Goal: Information Seeking & Learning: Understand process/instructions

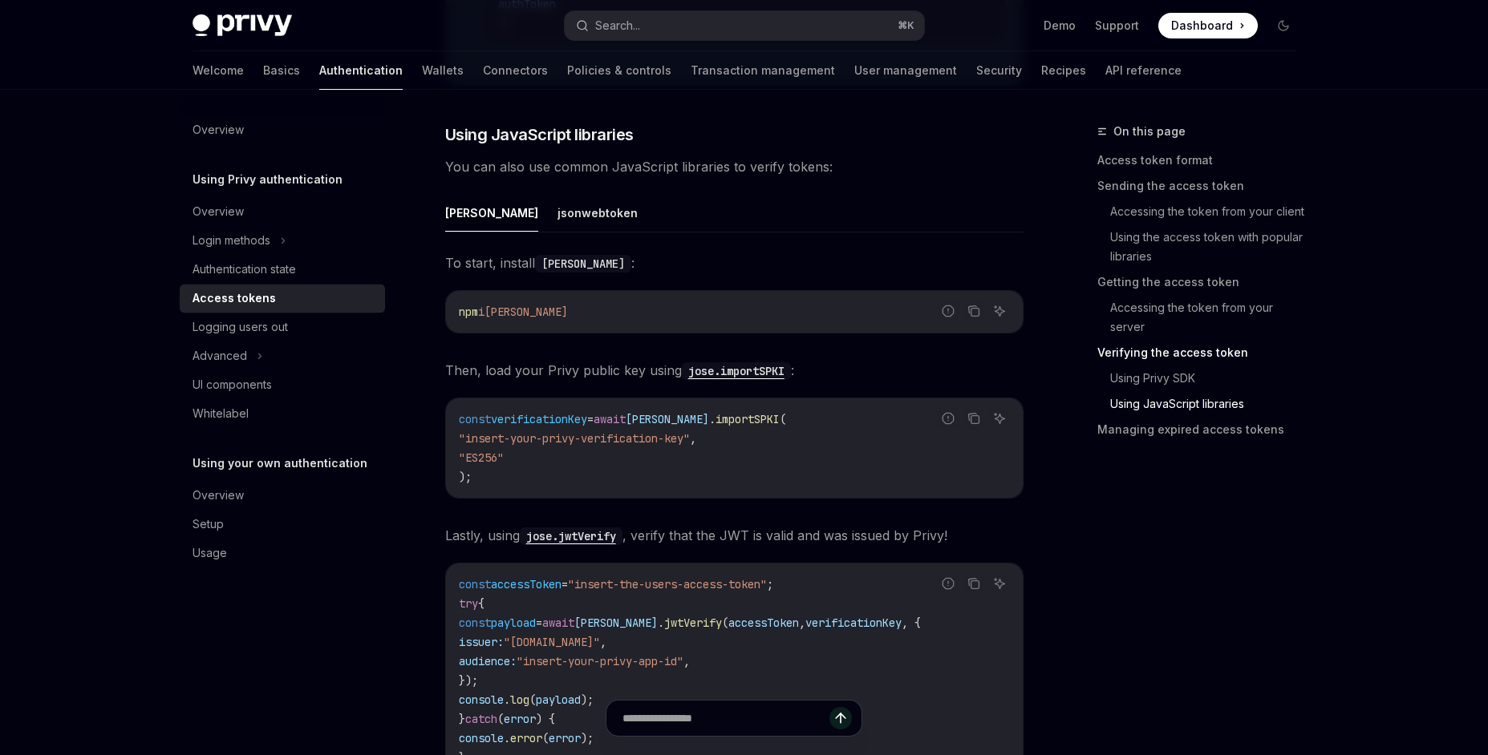
scroll to position [3919, 0]
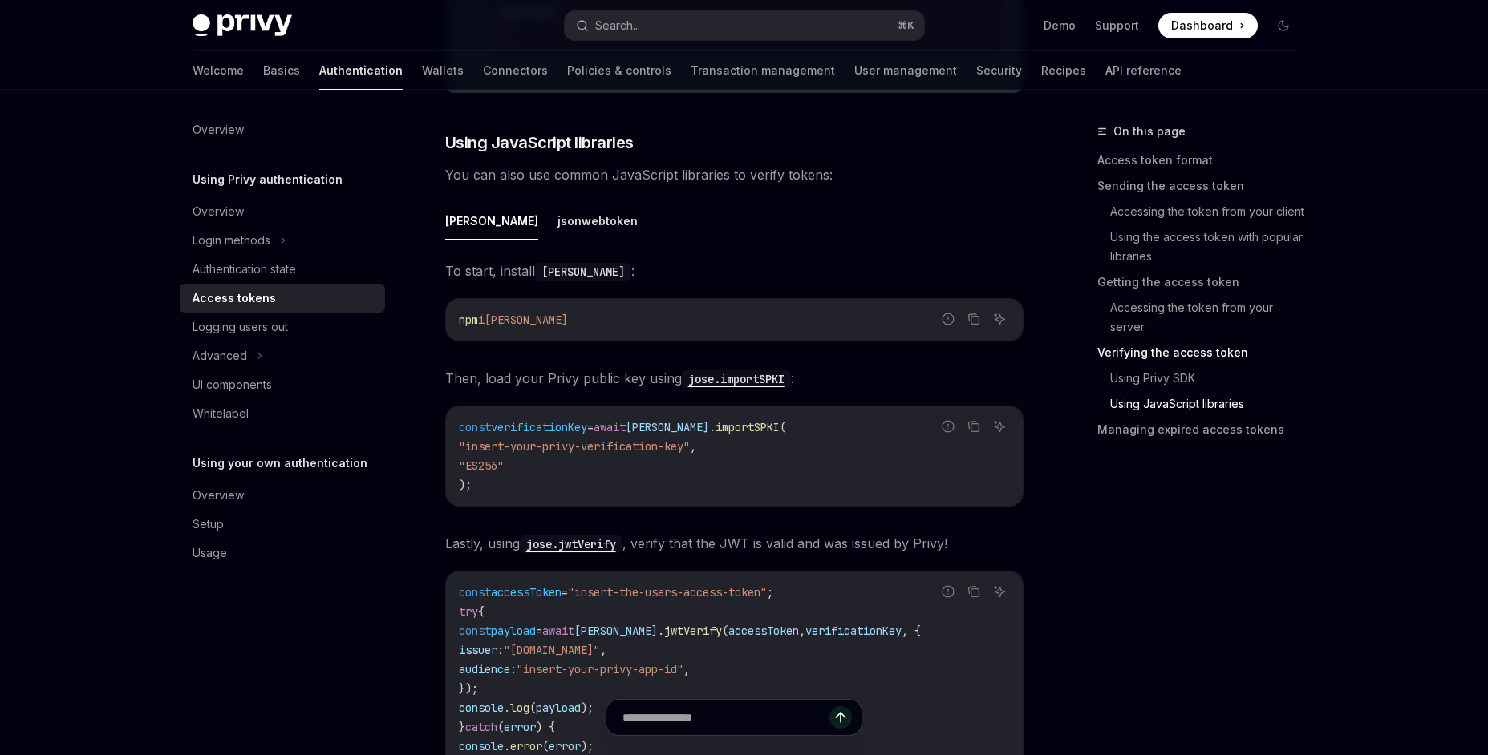
click at [580, 553] on code "jose.jwtVerify" at bounding box center [571, 545] width 103 height 18
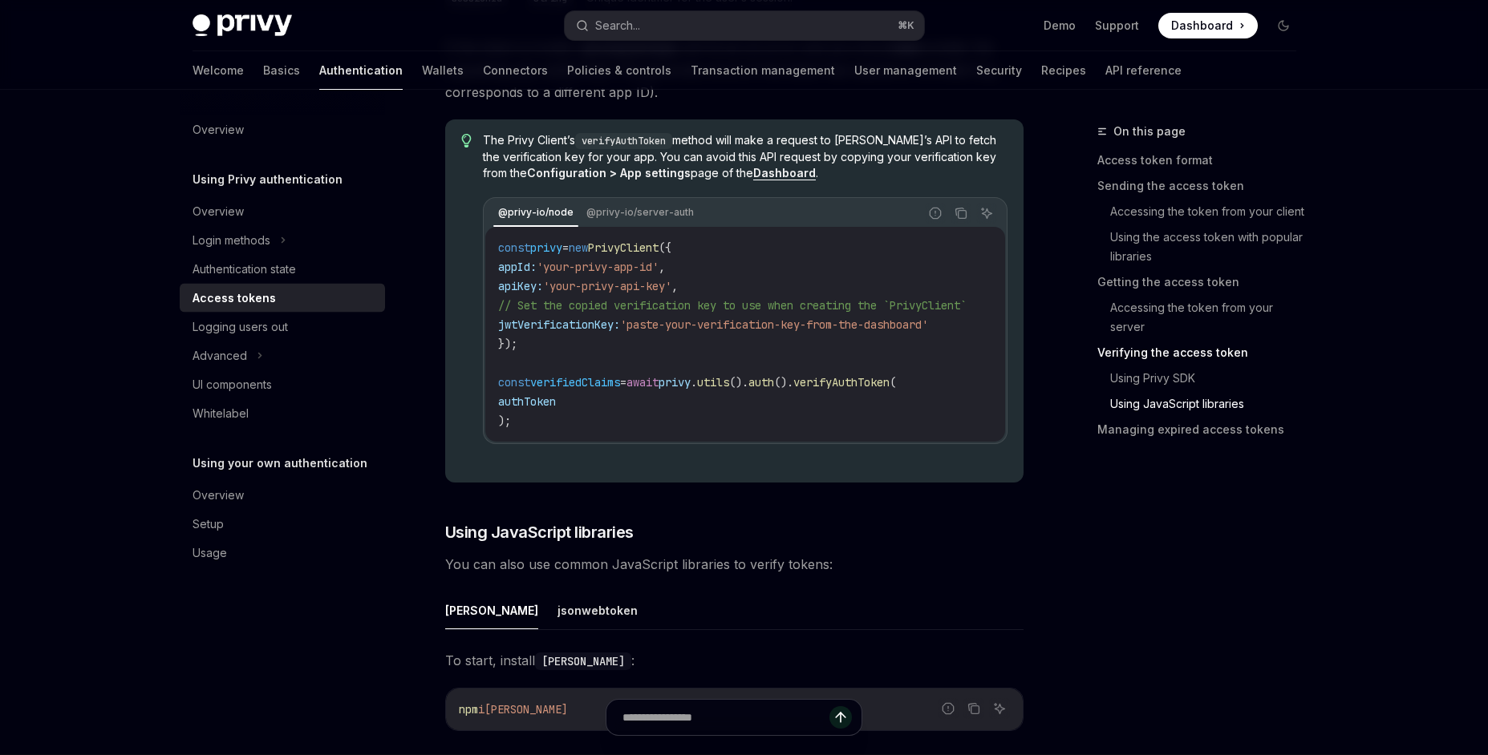
scroll to position [3521, 0]
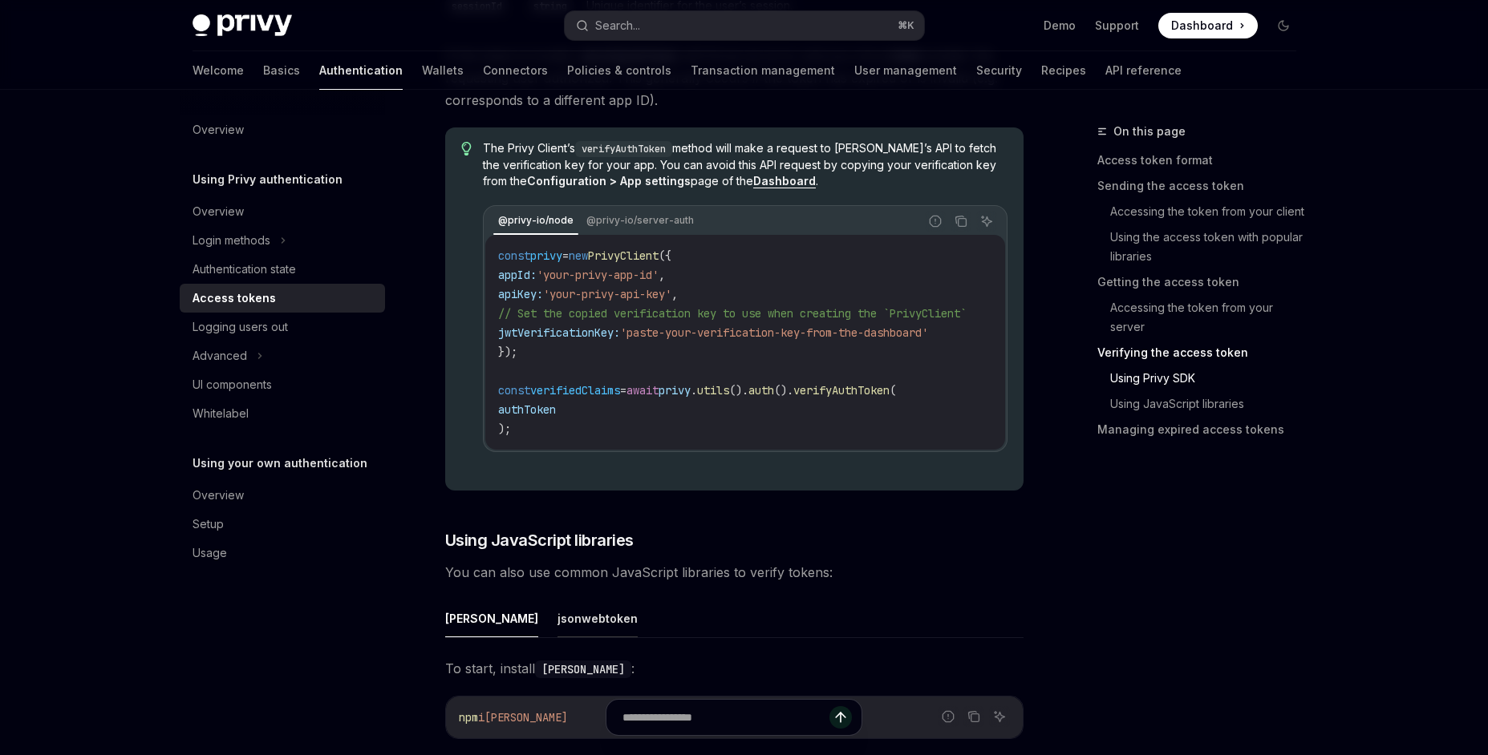
click at [557, 638] on button "jsonwebtoken" at bounding box center [597, 619] width 80 height 38
type textarea "*"
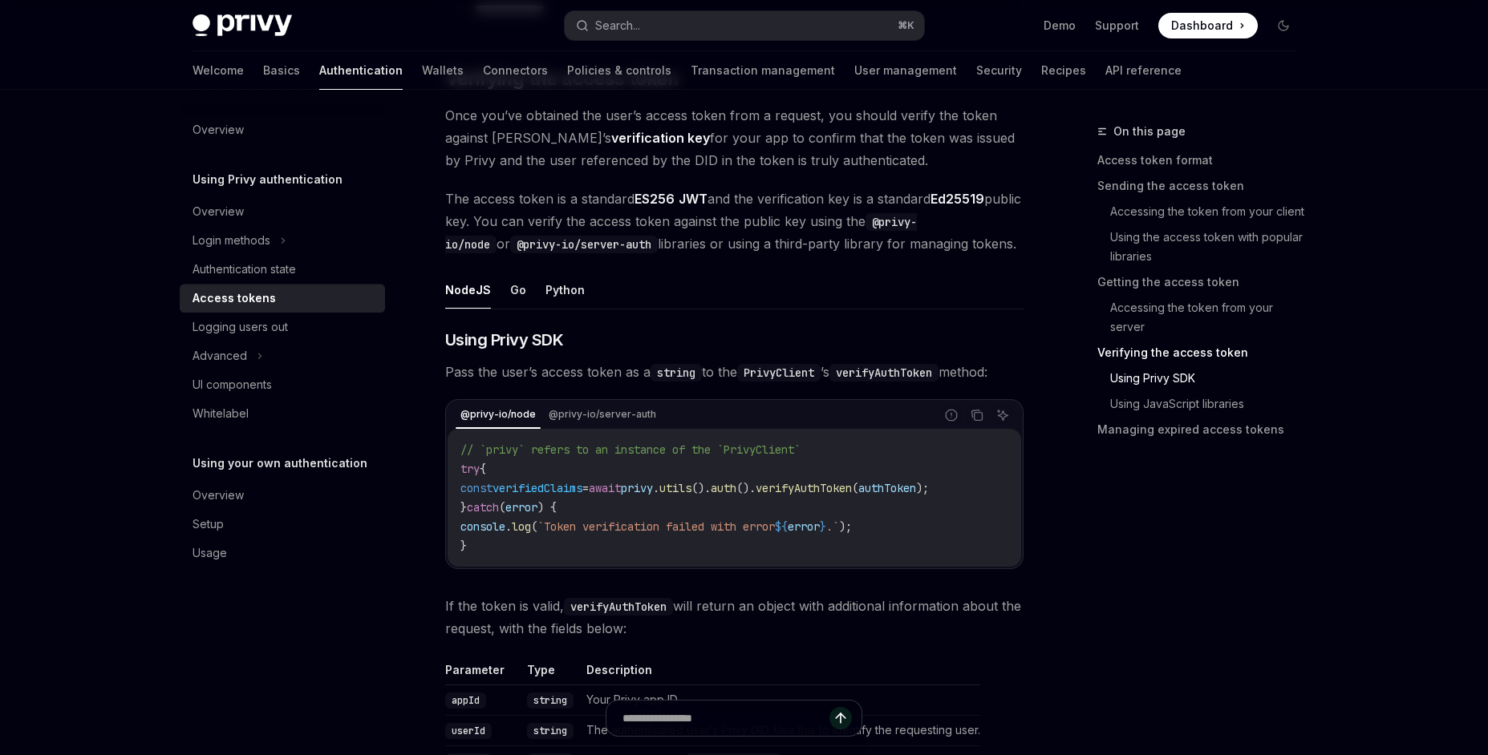
scroll to position [2623, 0]
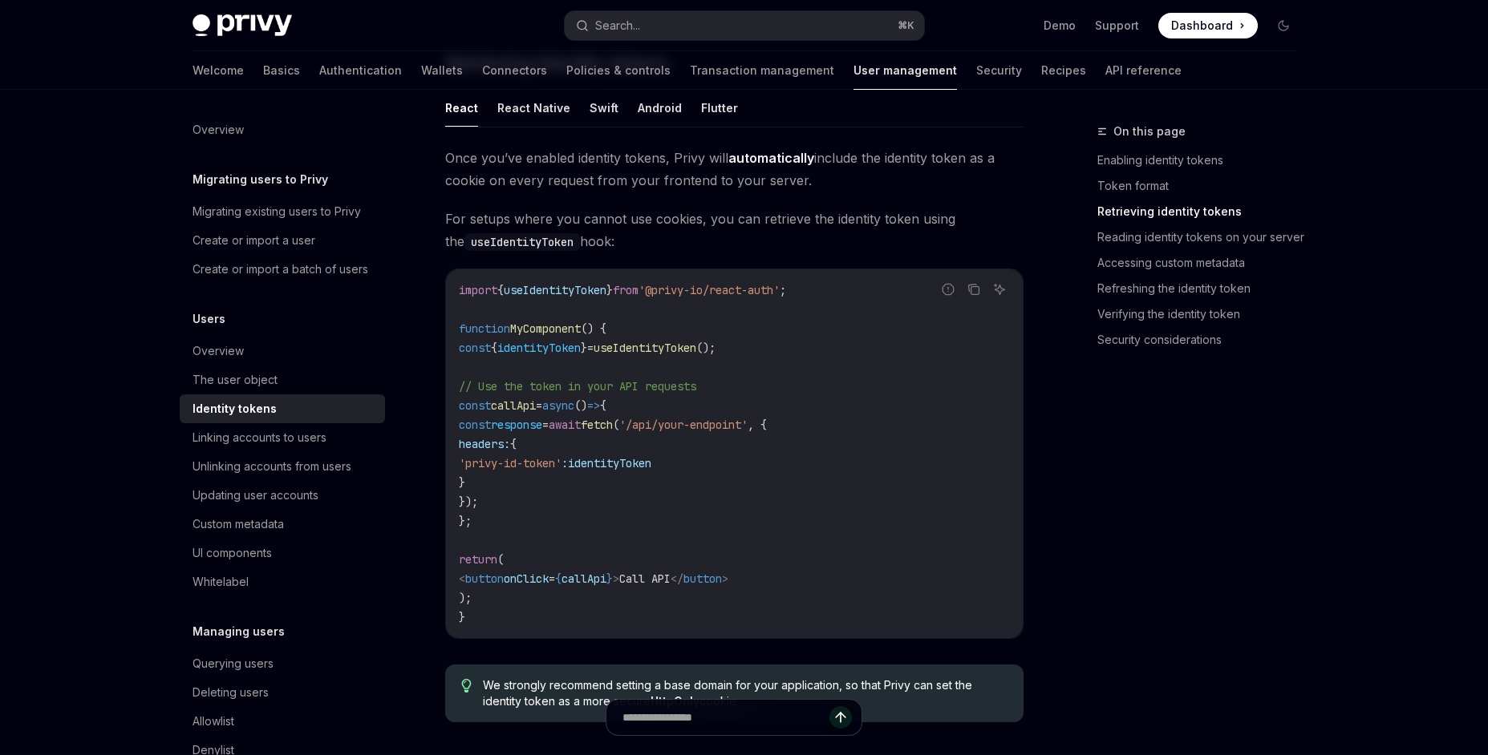
scroll to position [1463, 0]
click at [715, 351] on span "();" at bounding box center [705, 347] width 19 height 14
drag, startPoint x: 781, startPoint y: 351, endPoint x: 471, endPoint y: 353, distance: 310.3
click at [471, 353] on code "import { useIdentityToken } from '@privy-io/react-auth' ; function MyComponent …" at bounding box center [734, 453] width 551 height 346
copy span "const { identityToken } = useIdentityToken ();"
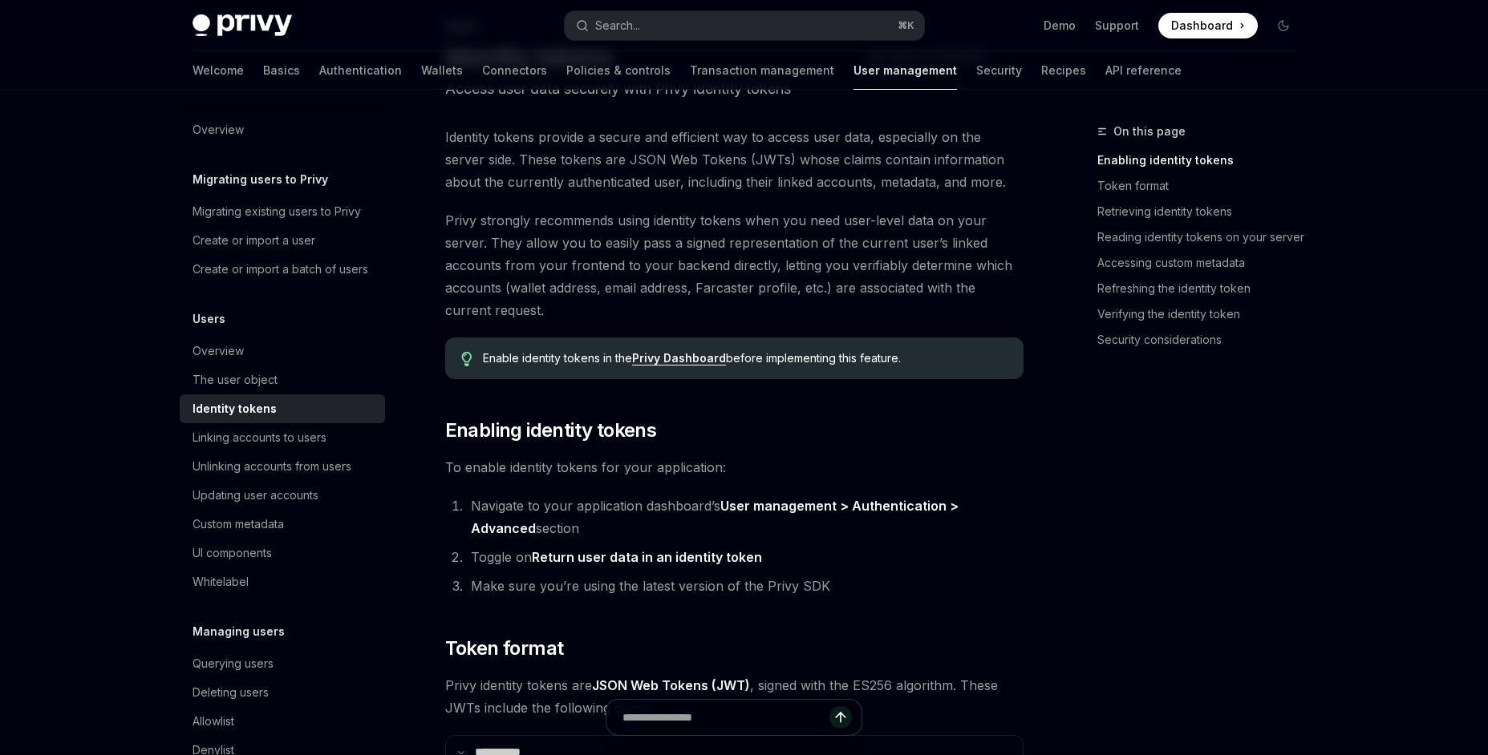
scroll to position [103, 0]
click at [687, 362] on link "Privy Dashboard" at bounding box center [679, 361] width 94 height 14
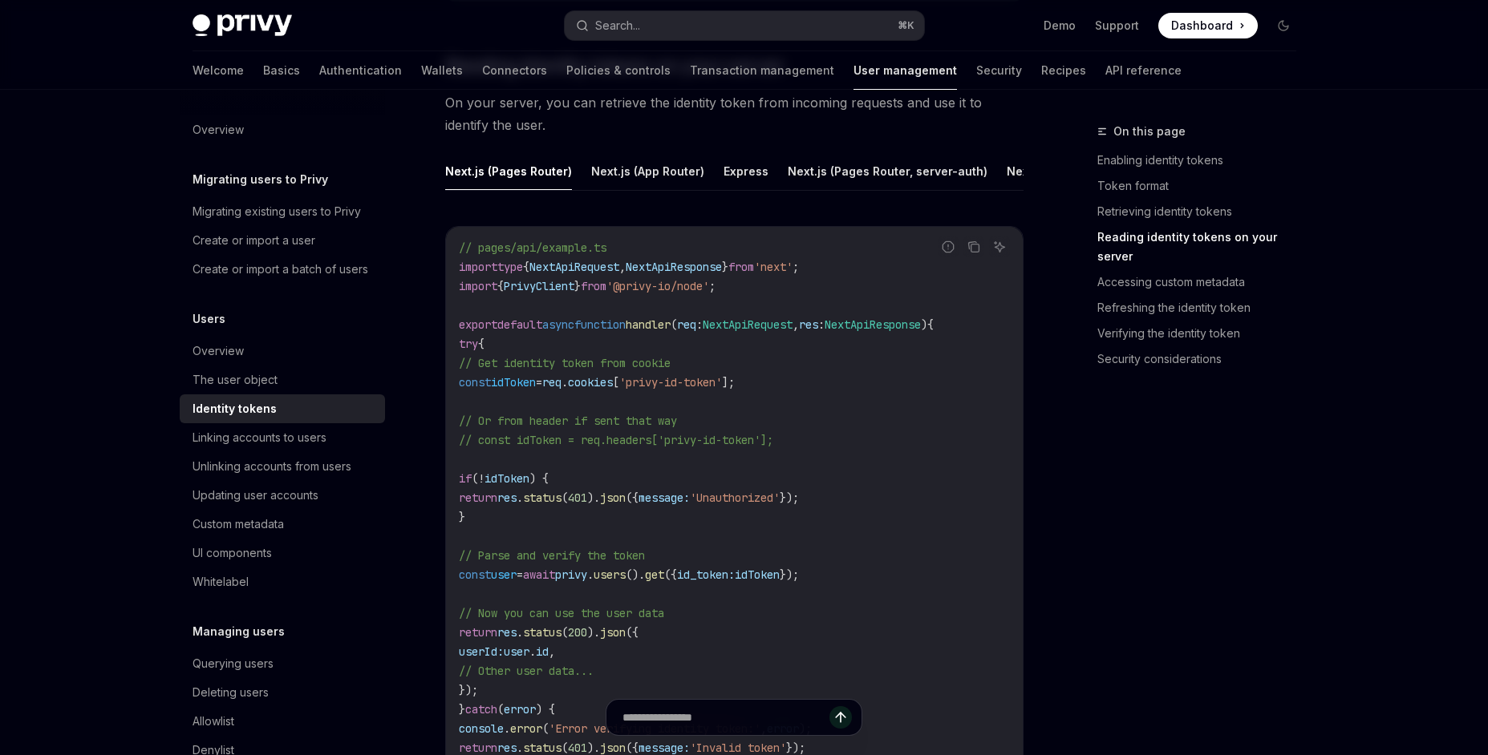
scroll to position [2181, 0]
click at [642, 172] on button "Next.js (App Router)" at bounding box center [647, 173] width 113 height 38
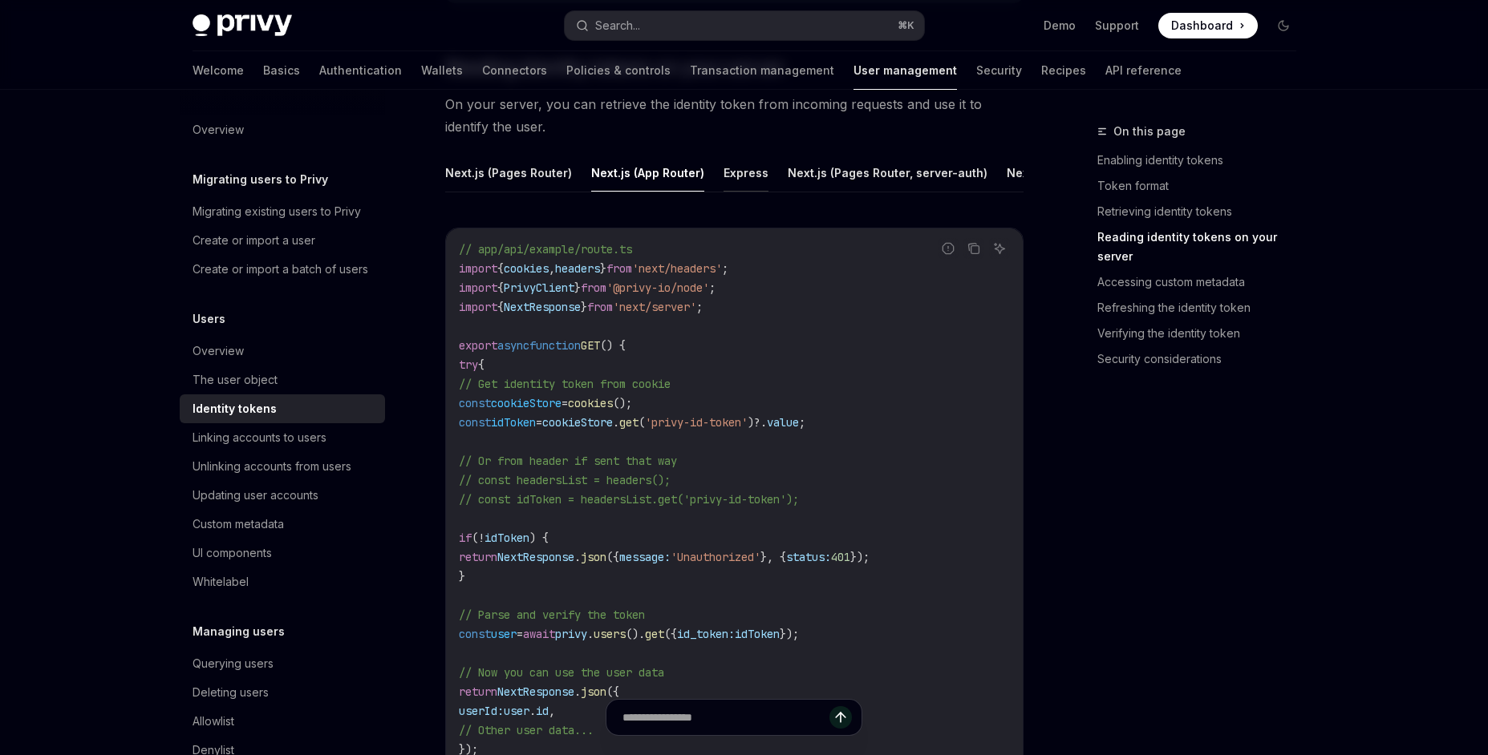
click at [725, 172] on button "Express" at bounding box center [745, 173] width 45 height 38
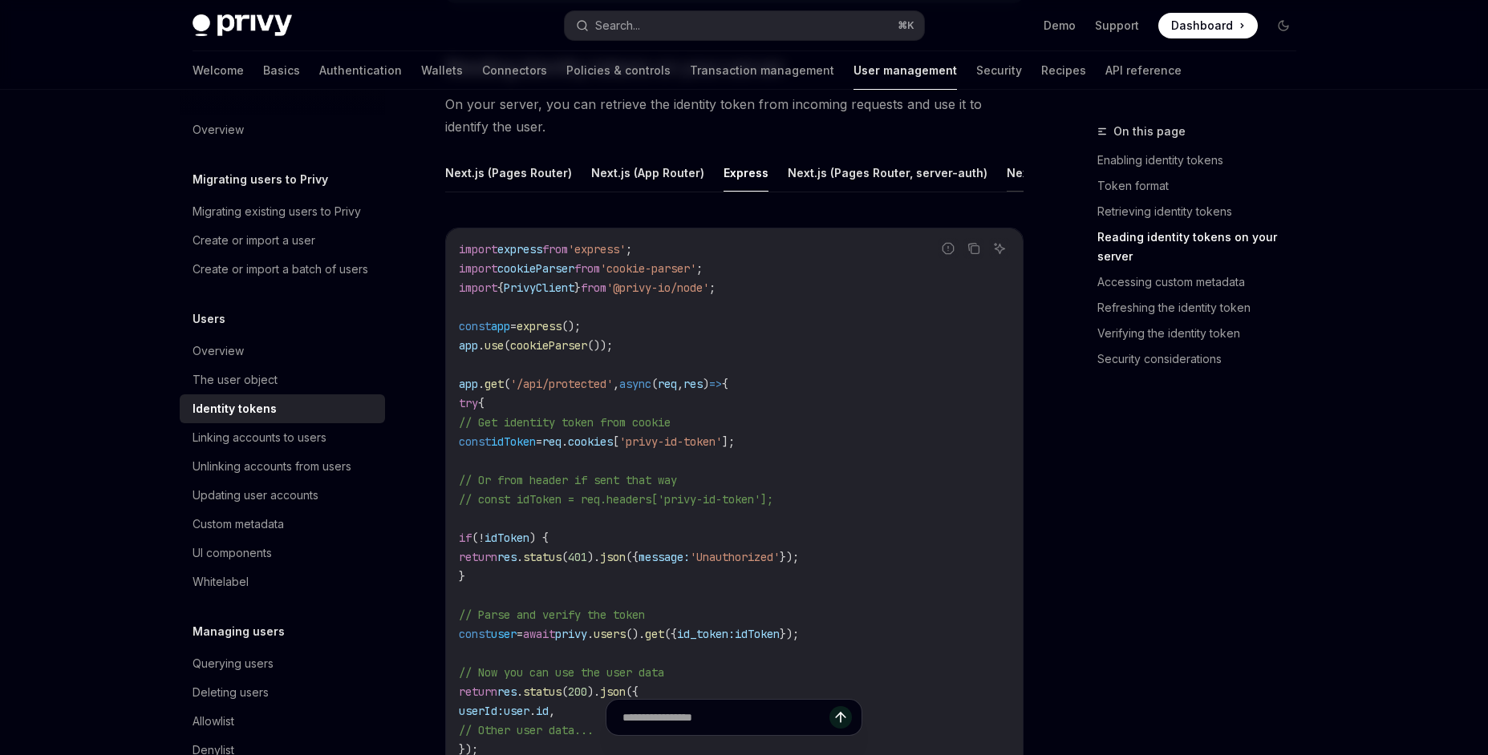
click at [1006, 170] on button "Next.js (App Router, server-auth)" at bounding box center [1099, 173] width 186 height 38
type textarea "*"
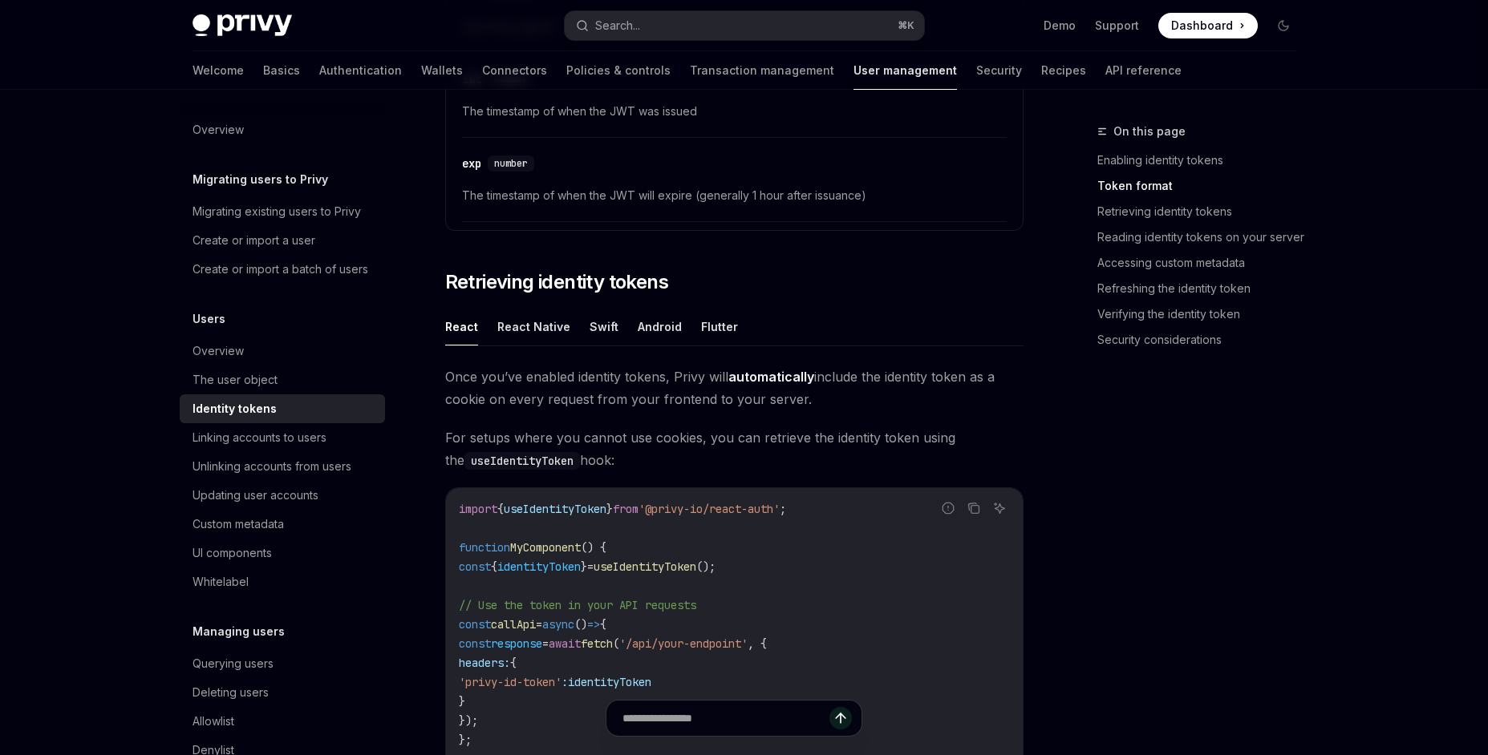
scroll to position [1257, 0]
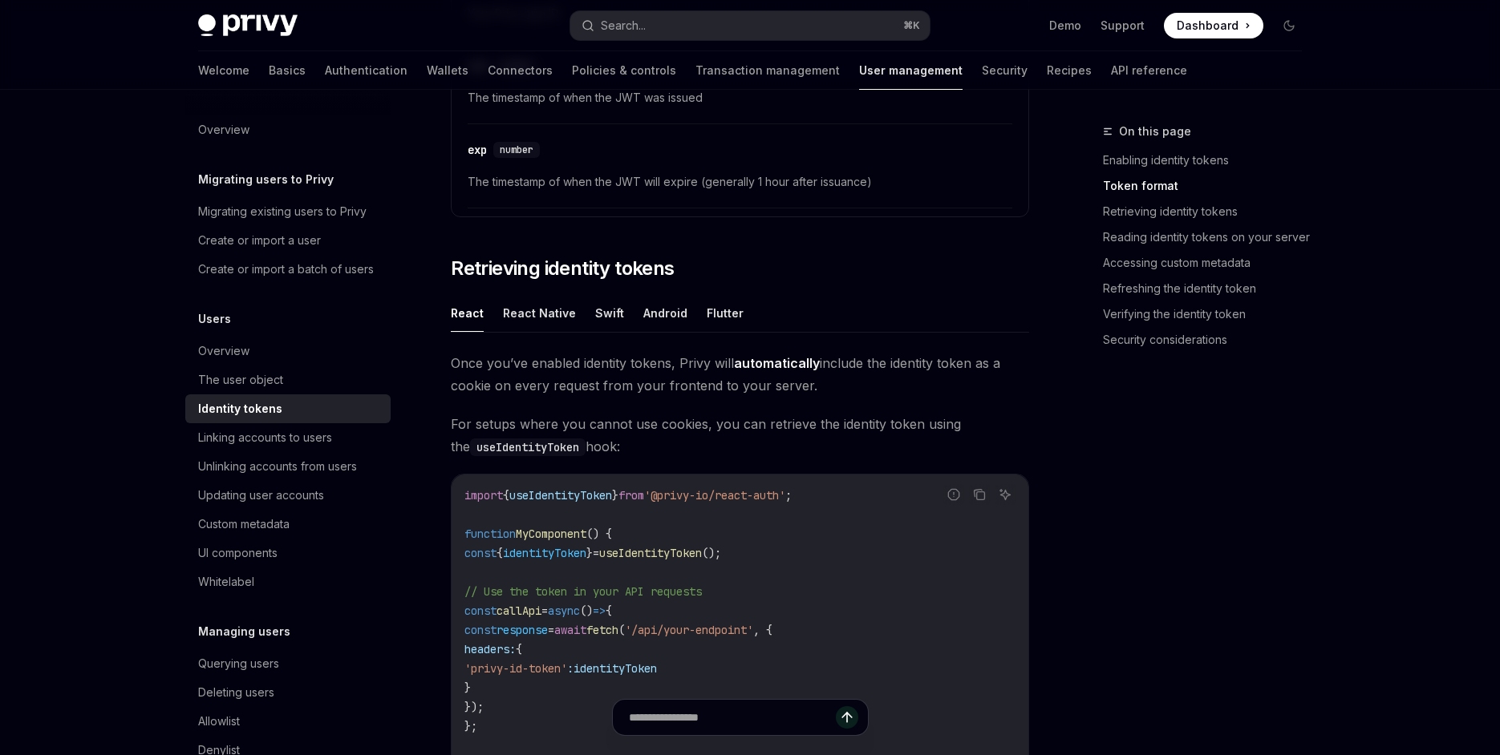
drag, startPoint x: 443, startPoint y: 251, endPoint x: 1014, endPoint y: 472, distance: 612.3
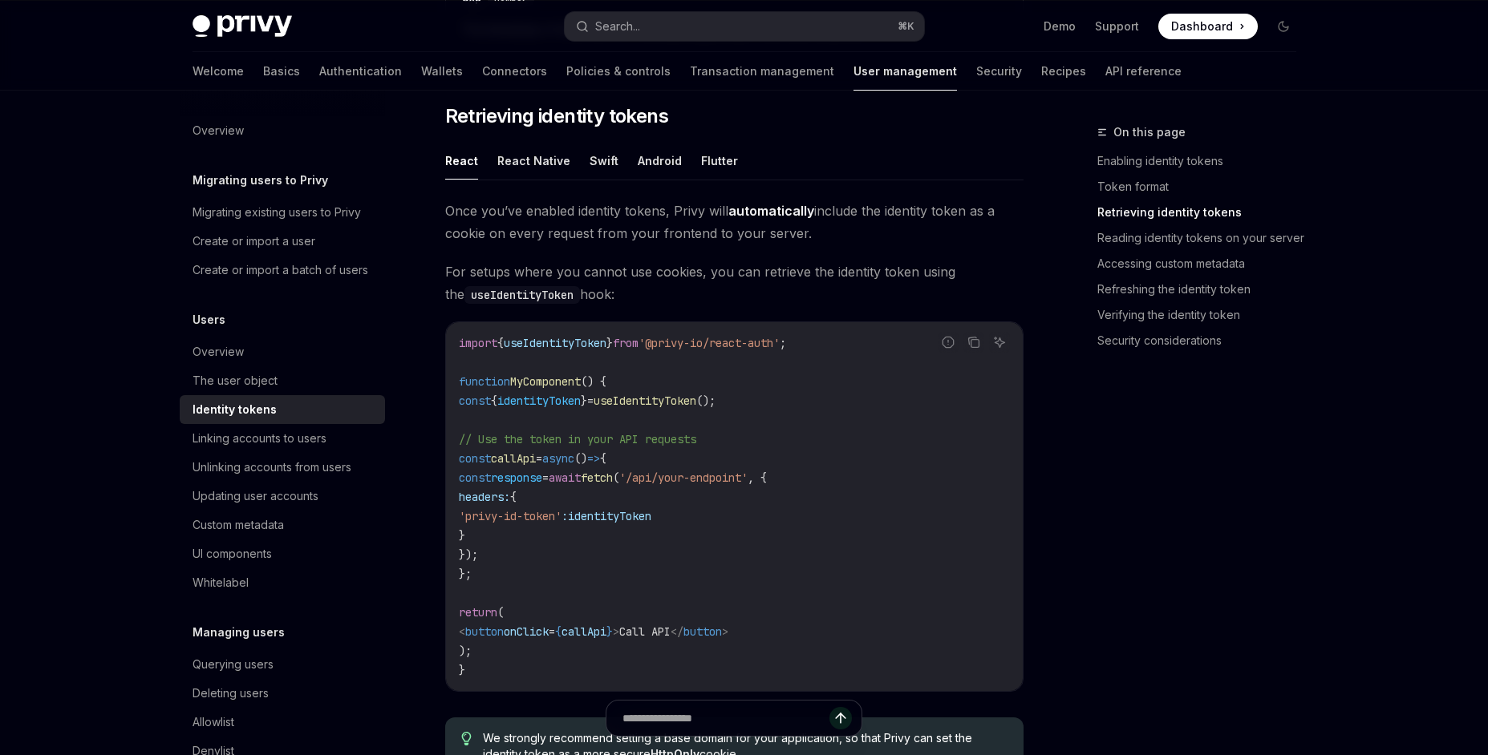
scroll to position [1411, 0]
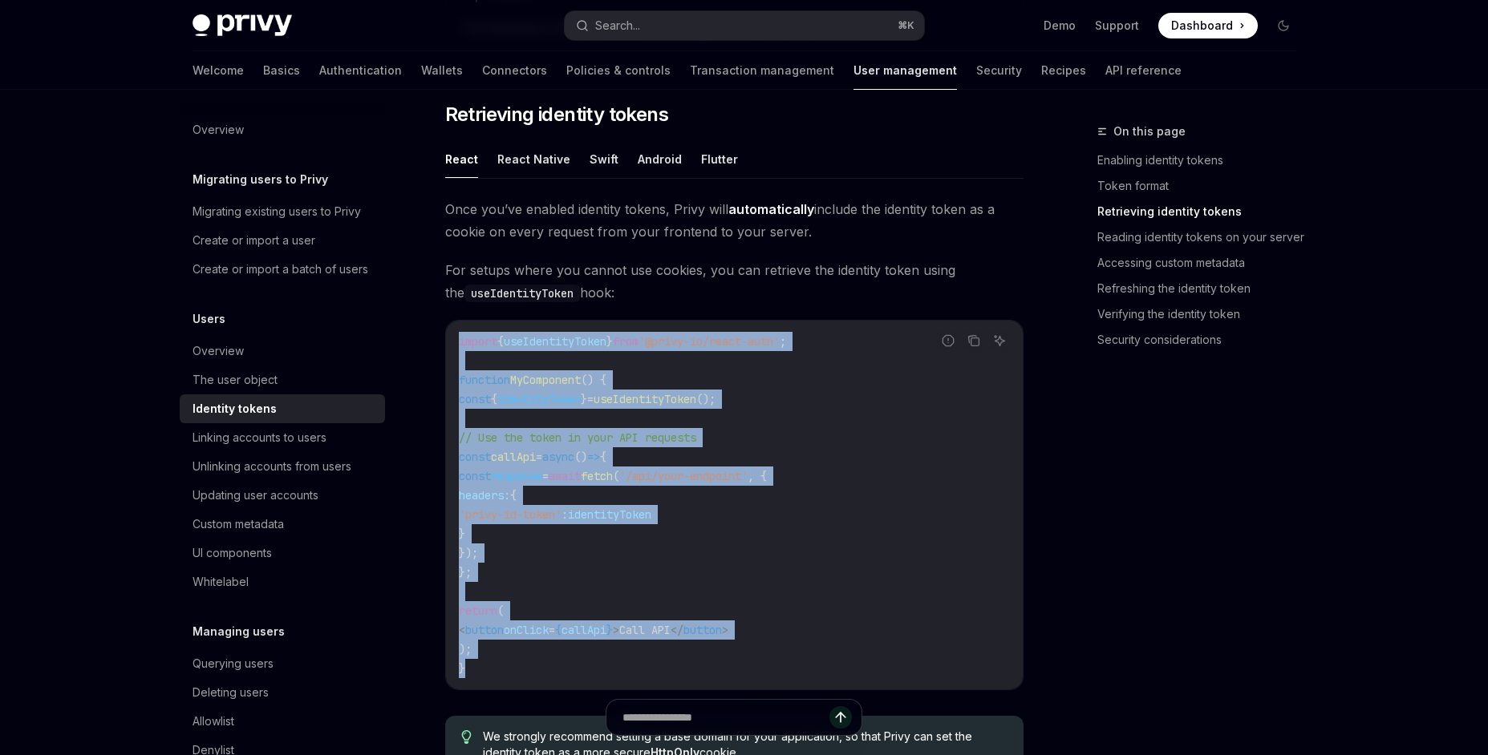
drag, startPoint x: 471, startPoint y: 661, endPoint x: 448, endPoint y: 342, distance: 319.1
click at [448, 342] on div "import { useIdentityToken } from '@privy-io/react-auth' ; function MyComponent …" at bounding box center [734, 505] width 577 height 369
copy code "import { useIdentityToken } from '@privy-io/react-auth' ; function MyComponent …"
